Goal: Check status: Check status

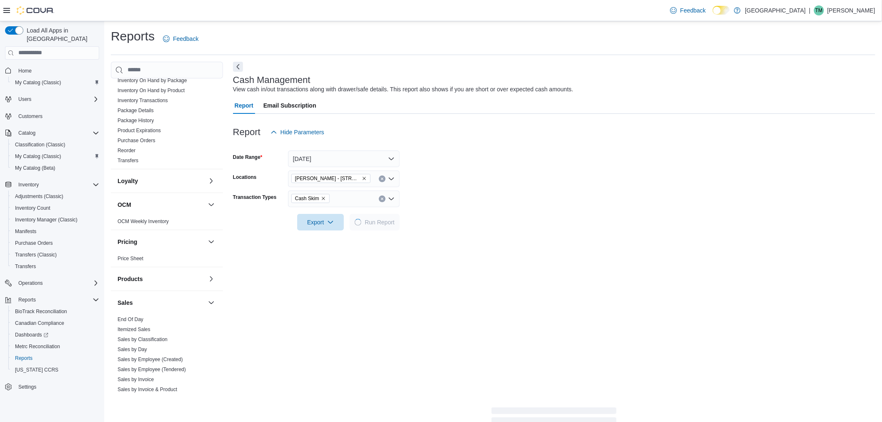
scroll to position [278, 0]
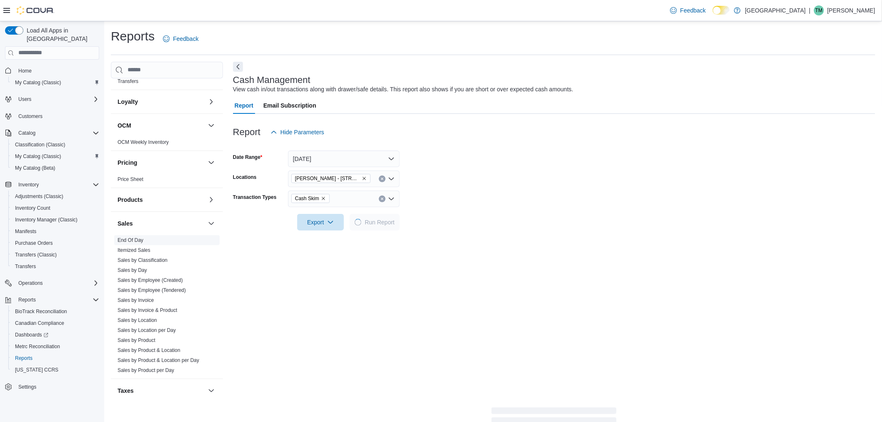
click at [139, 235] on span "End Of Day" at bounding box center [166, 240] width 105 height 10
click at [130, 239] on link "End Of Day" at bounding box center [131, 240] width 26 height 6
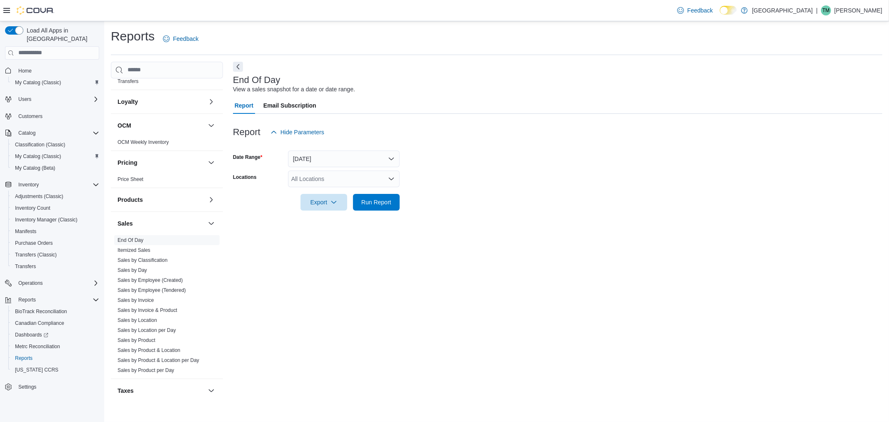
click at [319, 183] on div "All Locations" at bounding box center [344, 178] width 112 height 17
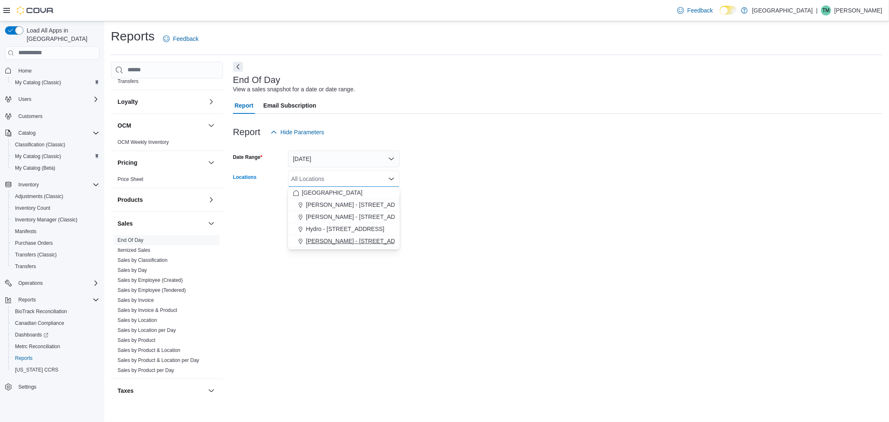
click at [312, 243] on span "[PERSON_NAME] - [STREET_ADDRESS]" at bounding box center [361, 241] width 111 height 8
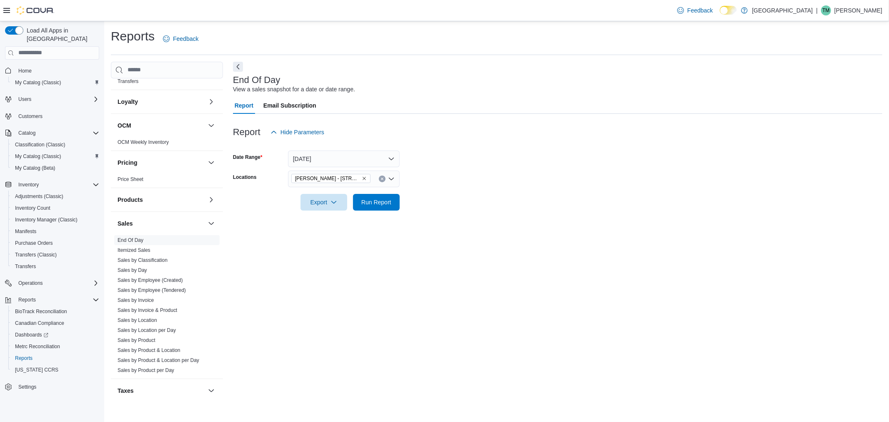
click at [288, 289] on div "End Of Day View a sales snapshot for a date or date range. Report Email Subscri…" at bounding box center [557, 228] width 649 height 333
click at [371, 207] on span "Run Report" at bounding box center [376, 201] width 37 height 17
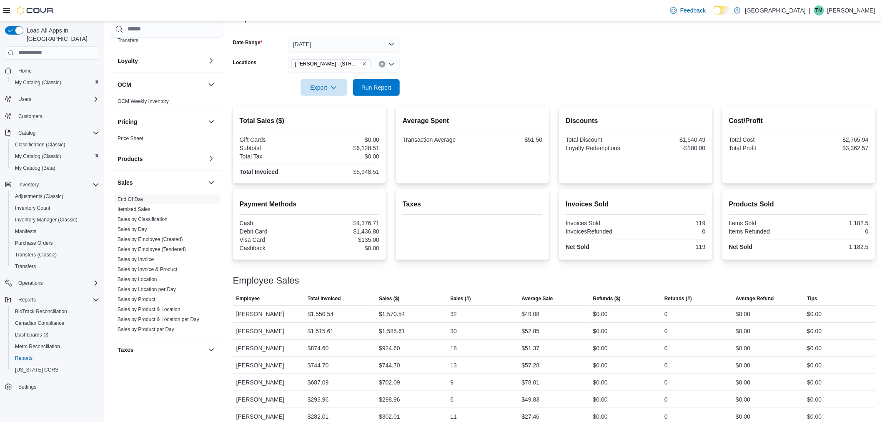
scroll to position [124, 0]
